Goal: Information Seeking & Learning: Learn about a topic

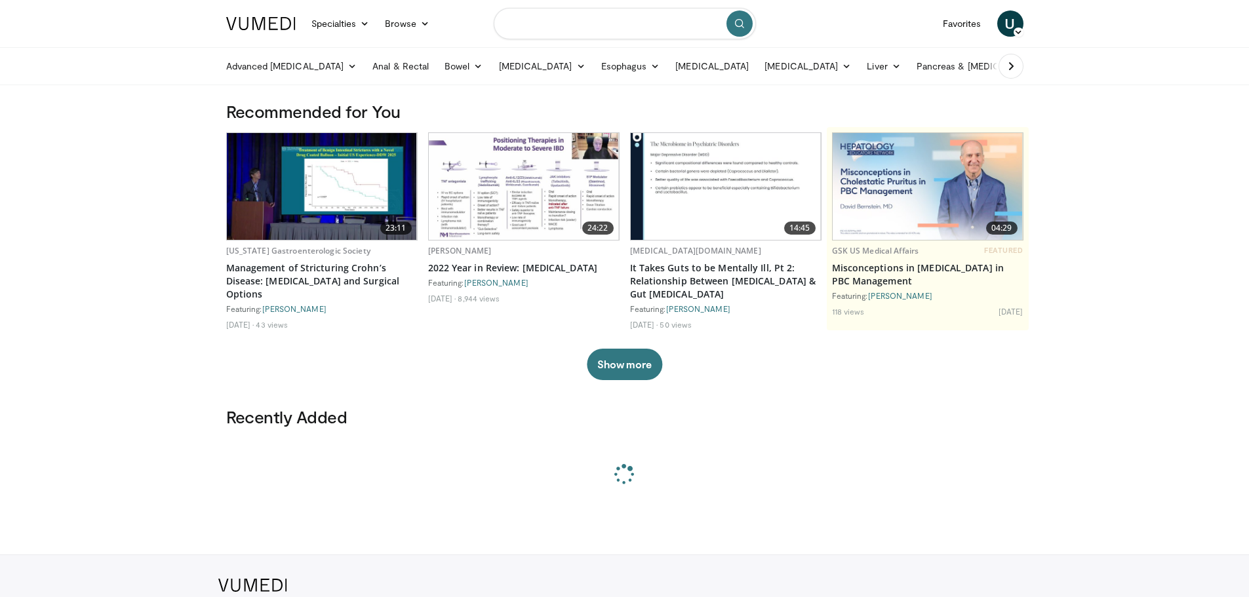
click at [574, 12] on input "Search topics, interventions" at bounding box center [625, 23] width 262 height 31
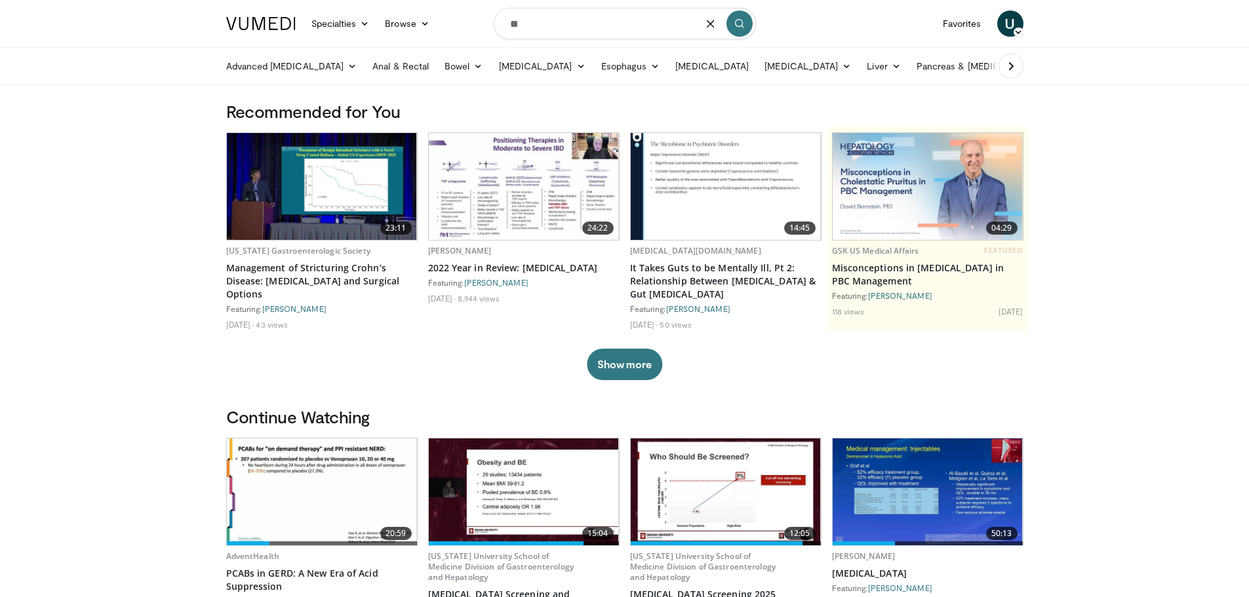
type input "*"
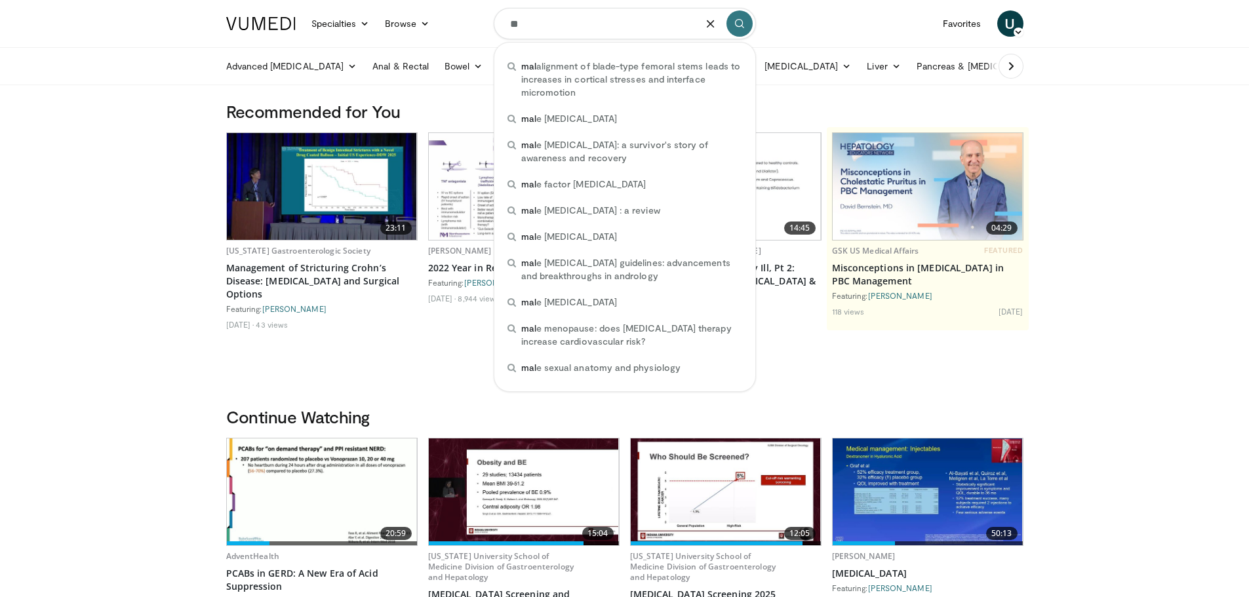
type input "*"
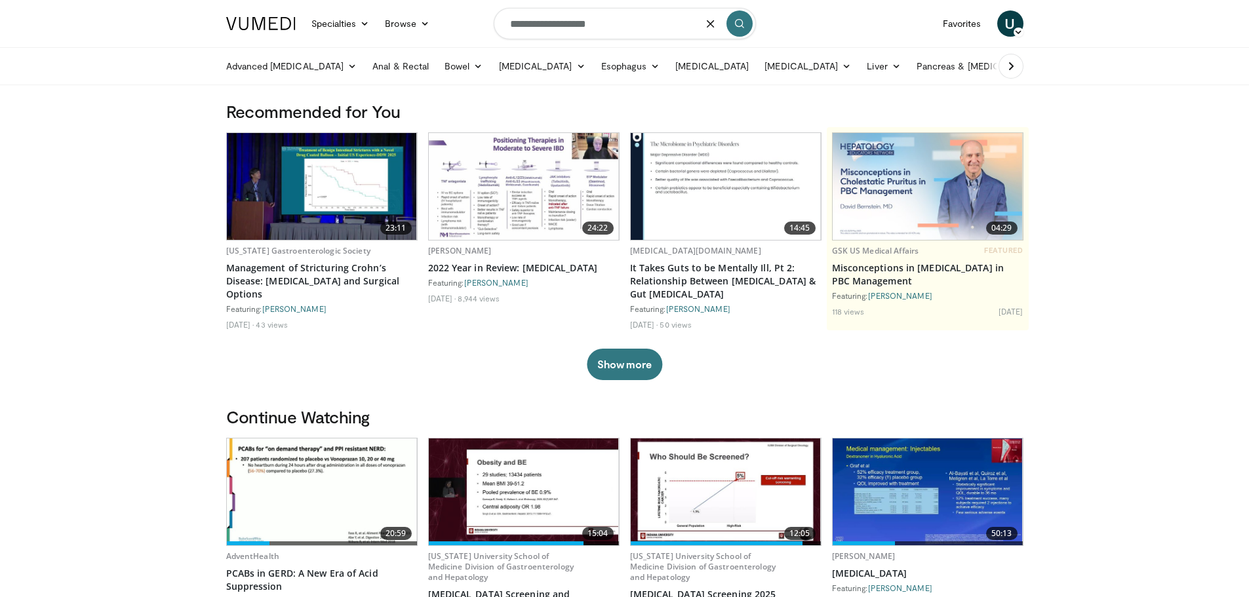
type input "**********"
click at [740, 22] on icon "submit" at bounding box center [739, 23] width 10 height 10
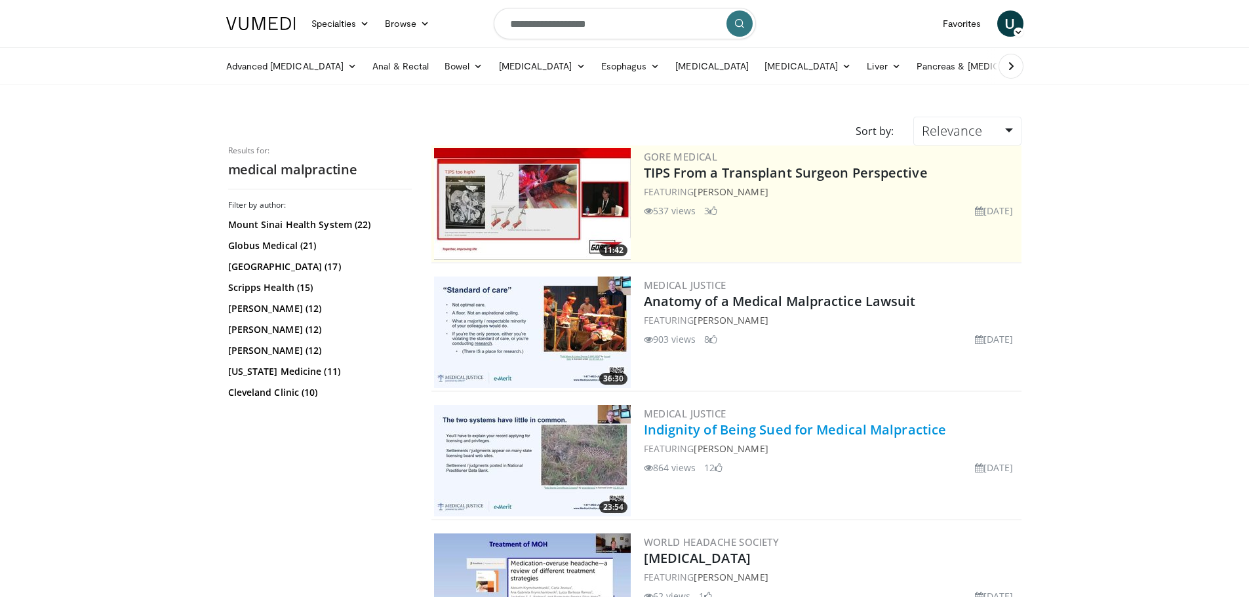
click at [840, 433] on link "Indignity of Being Sued for Medical Malpractice" at bounding box center [795, 430] width 303 height 18
click at [685, 431] on link "Indignity of Being Sued for Medical Malpractice" at bounding box center [795, 430] width 303 height 18
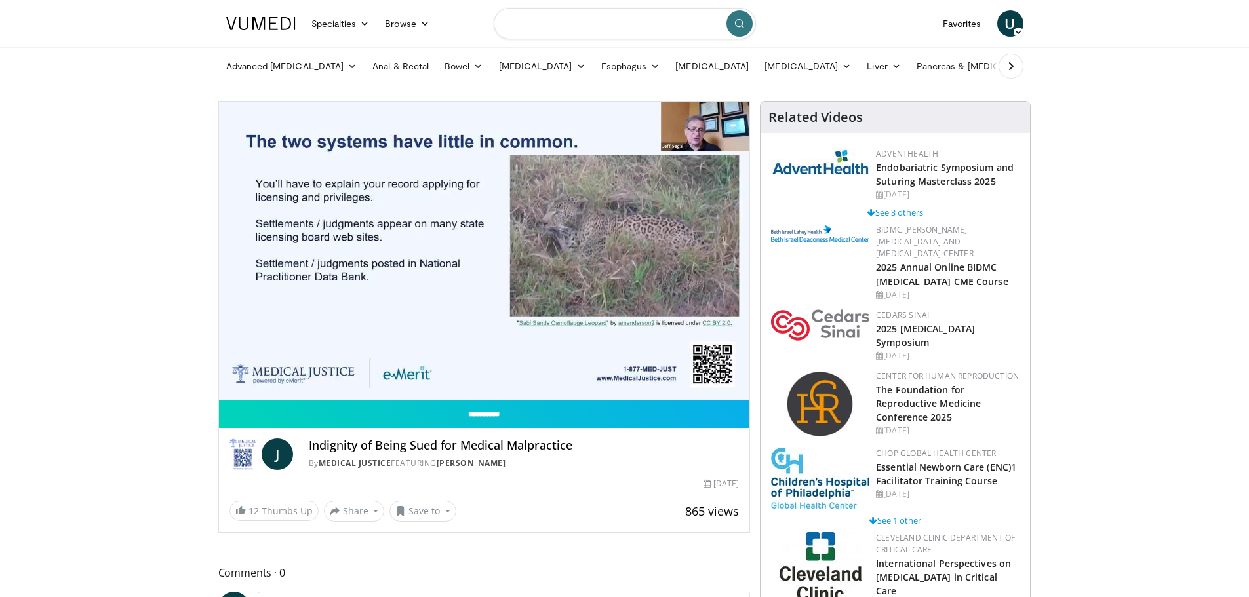
click at [586, 29] on input "Search topics, interventions" at bounding box center [625, 23] width 262 height 31
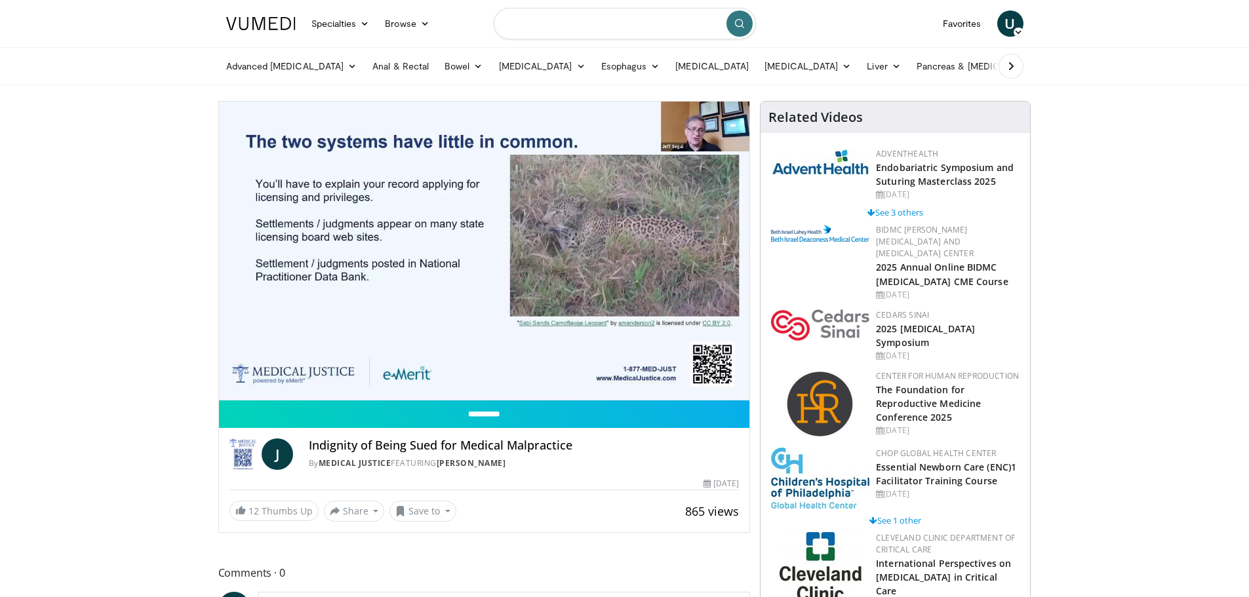
click at [586, 24] on input "Search topics, interventions" at bounding box center [625, 23] width 262 height 31
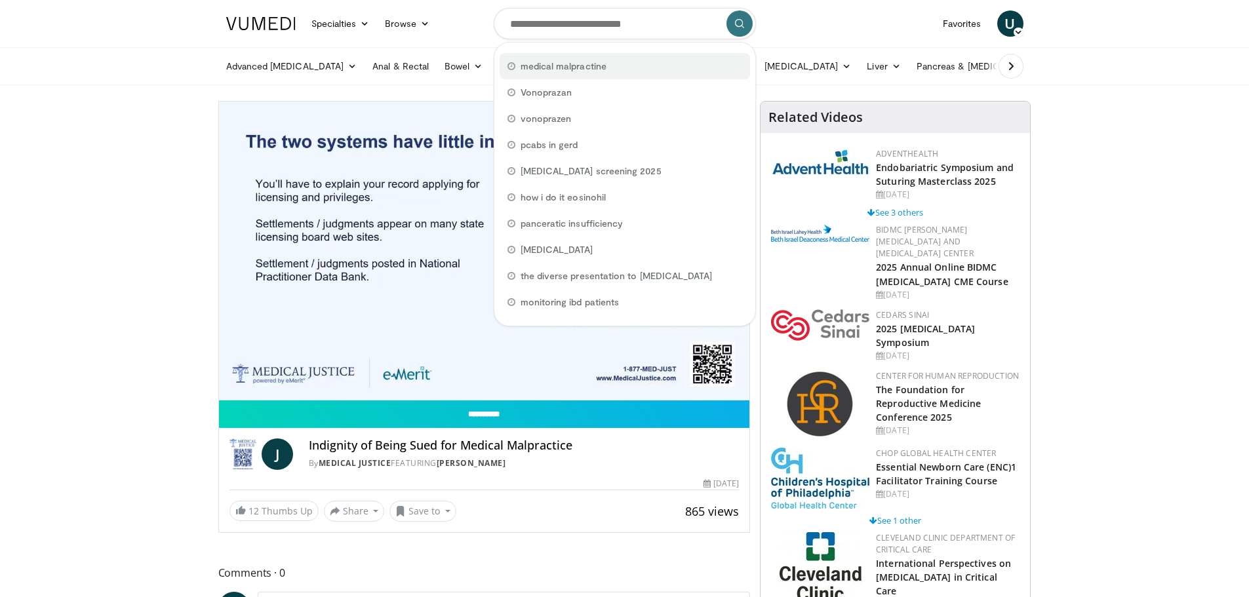
click at [578, 61] on span "medical malpractine" at bounding box center [564, 66] width 86 height 13
type input "**********"
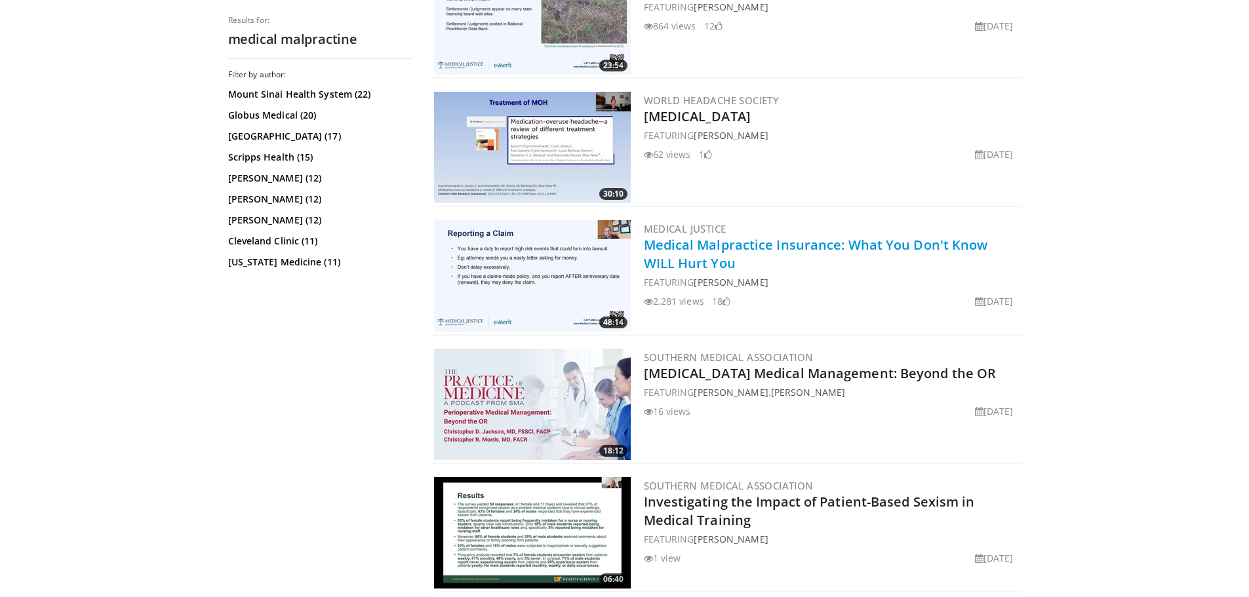
scroll to position [459, 0]
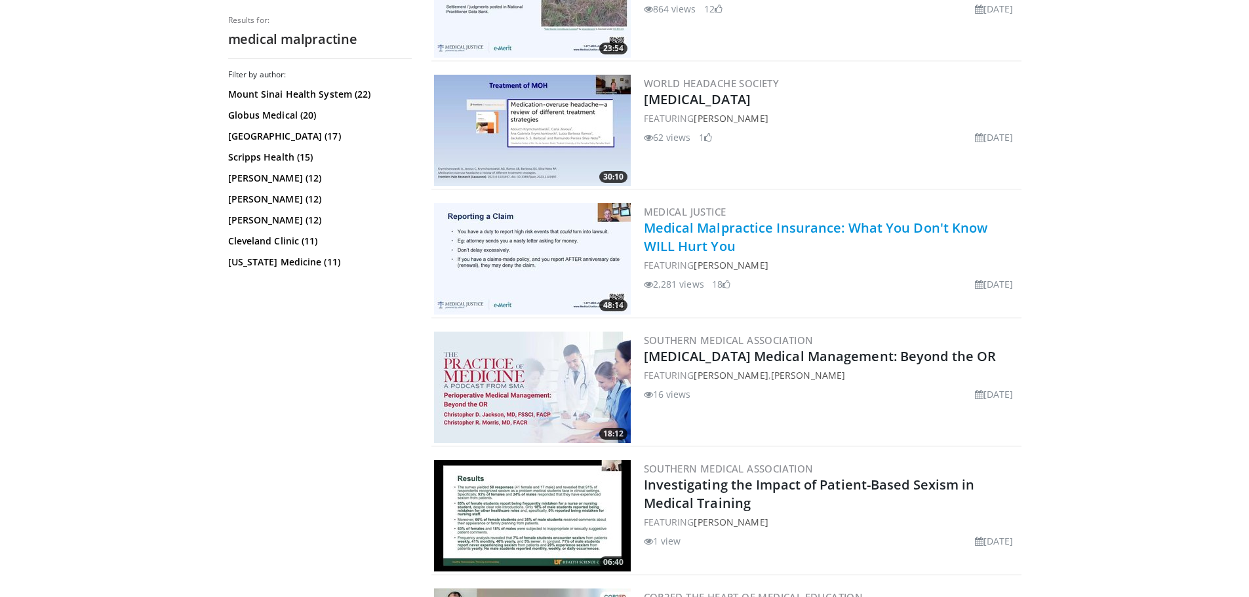
click at [723, 233] on link "Medical Malpractice Insurance: What You Don't Know WILL Hurt You" at bounding box center [816, 237] width 344 height 36
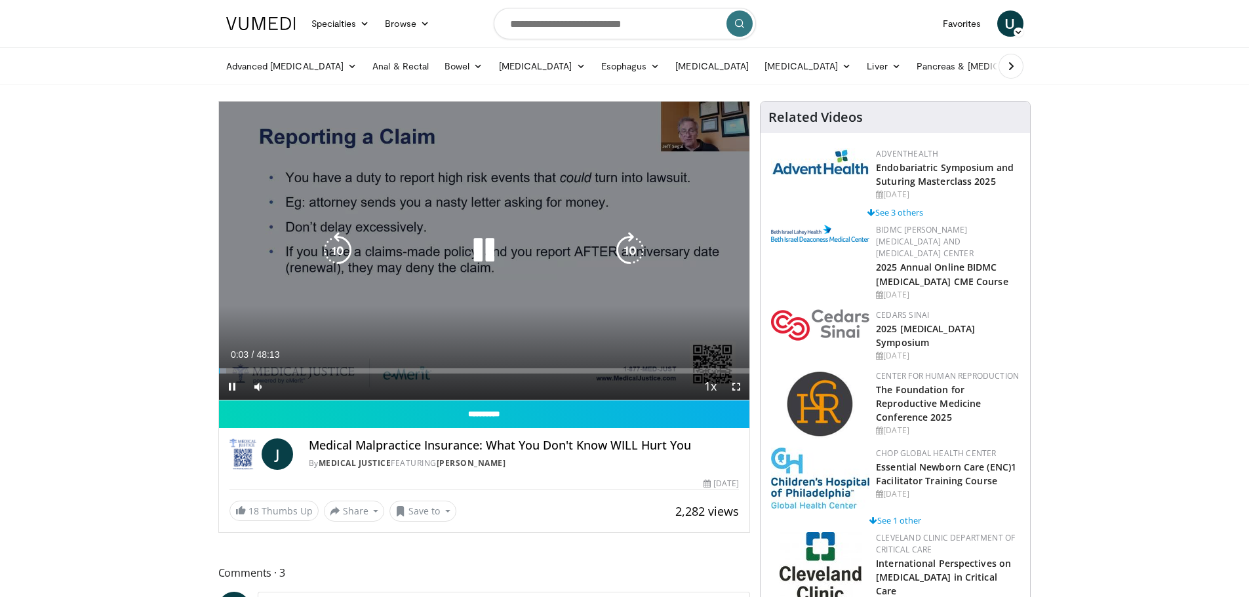
click at [416, 180] on div "10 seconds Tap to unmute" at bounding box center [484, 251] width 531 height 298
click at [472, 250] on icon "Video Player" at bounding box center [484, 250] width 37 height 37
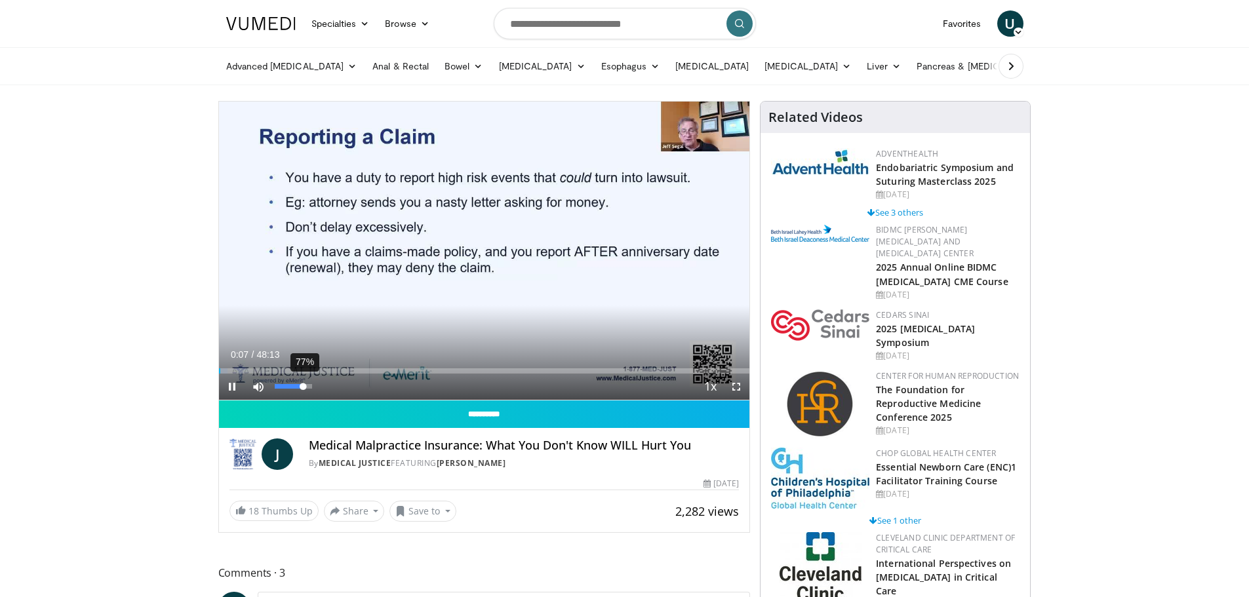
drag, startPoint x: 296, startPoint y: 386, endPoint x: 304, endPoint y: 386, distance: 7.9
click at [304, 386] on div "Volume Level" at bounding box center [289, 386] width 29 height 5
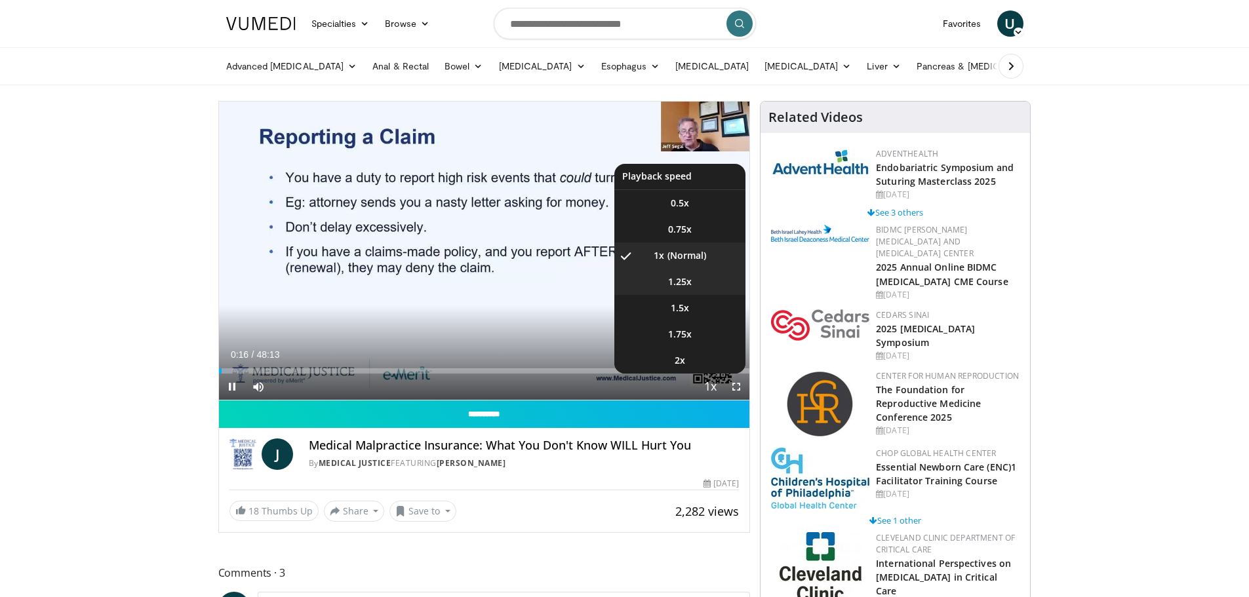
click at [709, 281] on li "1.25x" at bounding box center [679, 282] width 131 height 26
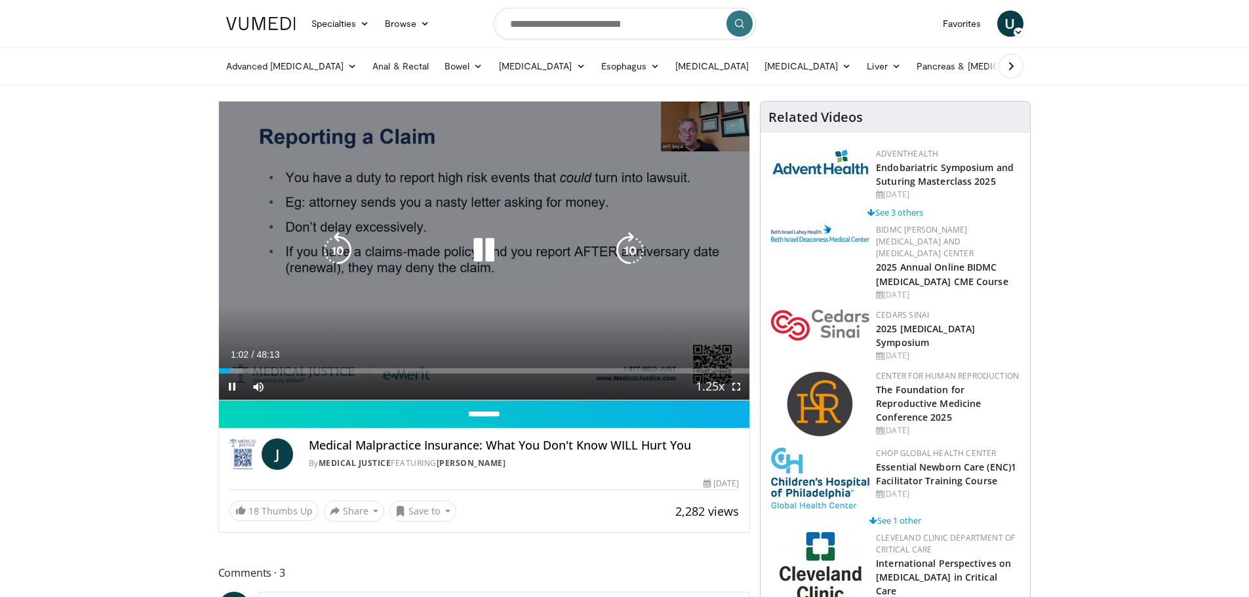
click at [231, 258] on div "10 seconds Tap to unmute" at bounding box center [484, 251] width 531 height 298
